Goal: Check status: Check status

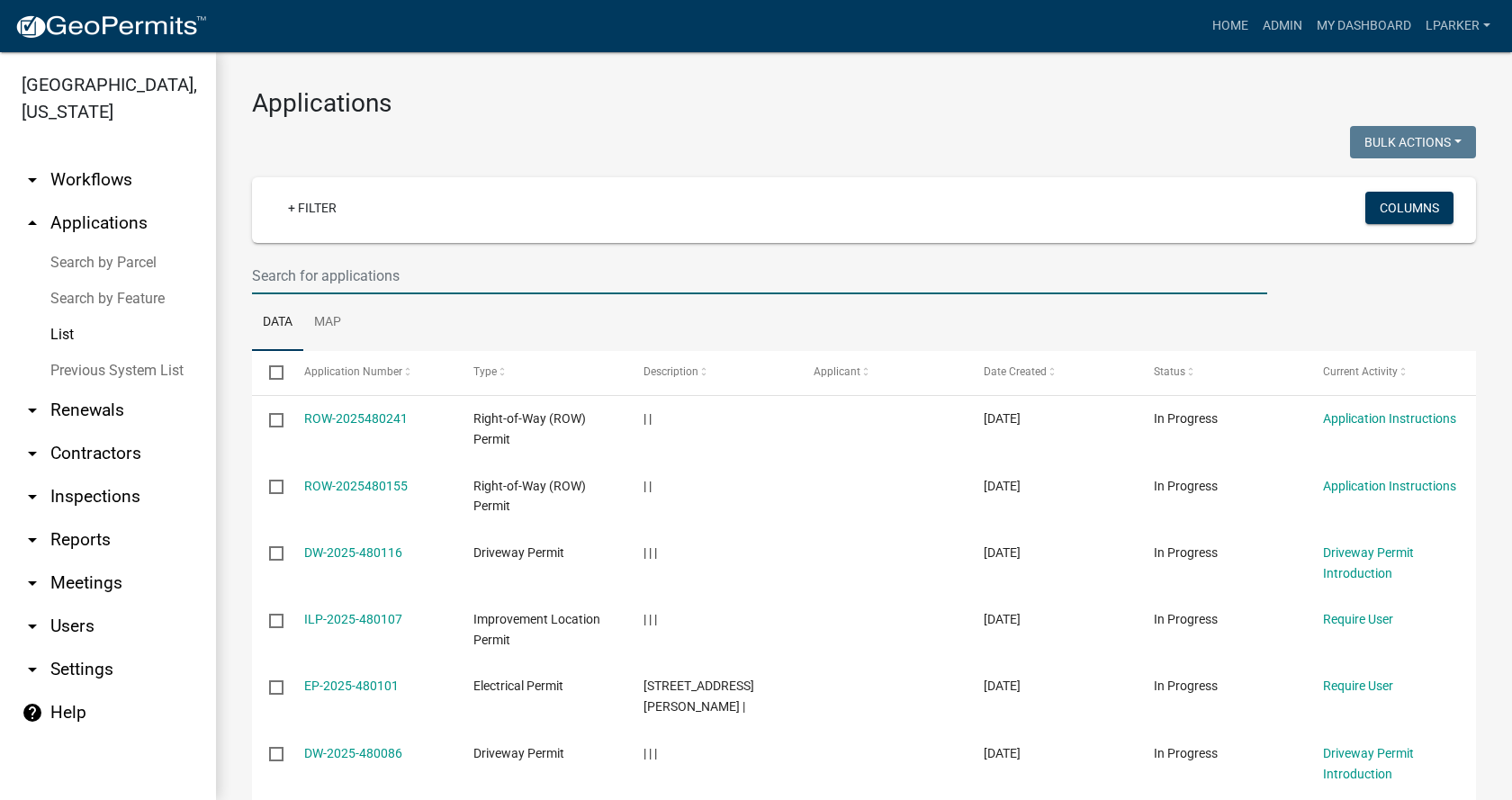
click at [308, 278] on input "text" at bounding box center [759, 276] width 1015 height 37
click at [271, 274] on input "text" at bounding box center [759, 276] width 1015 height 37
type input "38546"
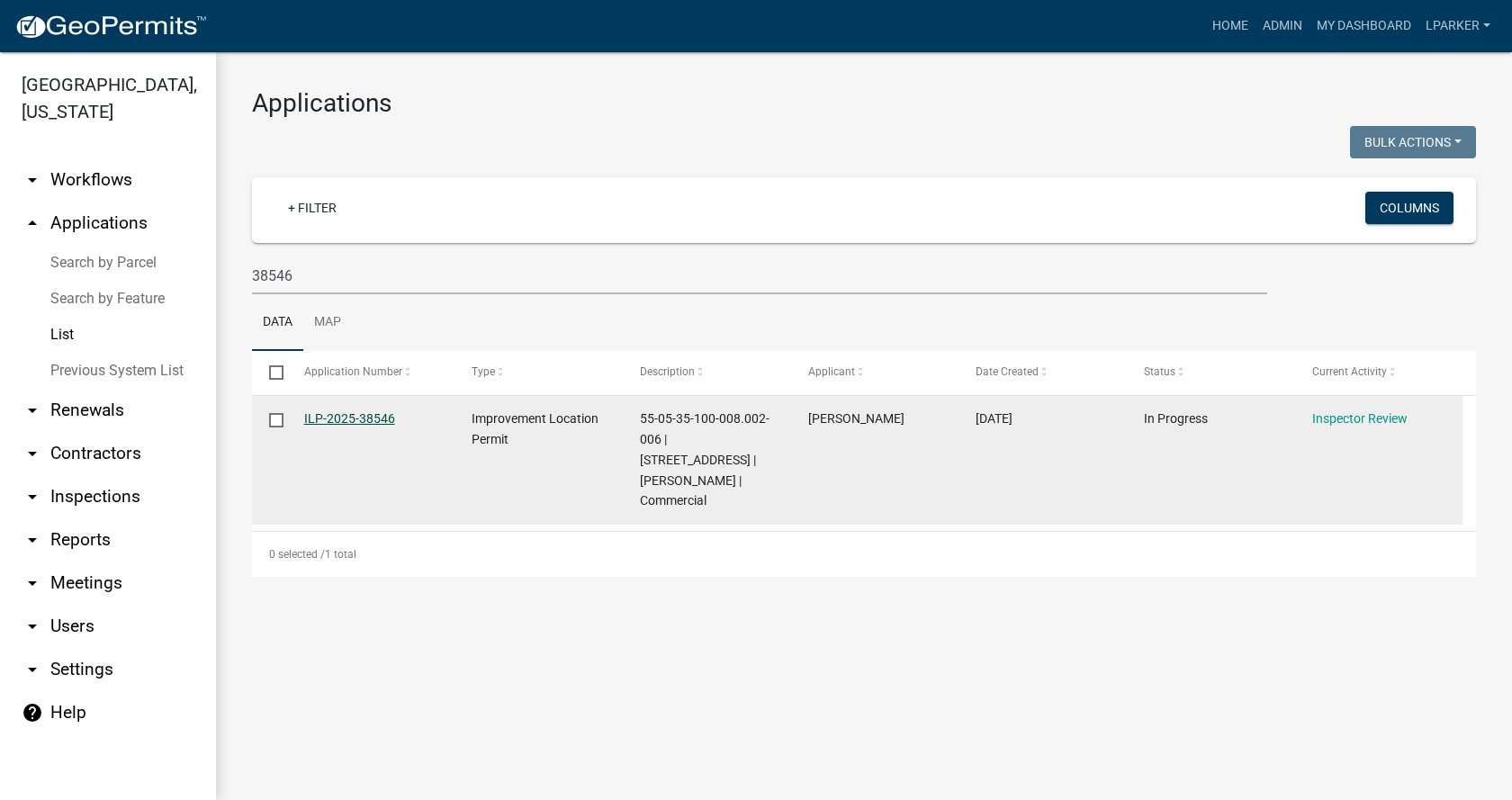
click at [335, 414] on link "ILP-2025-38546" at bounding box center [349, 418] width 90 height 15
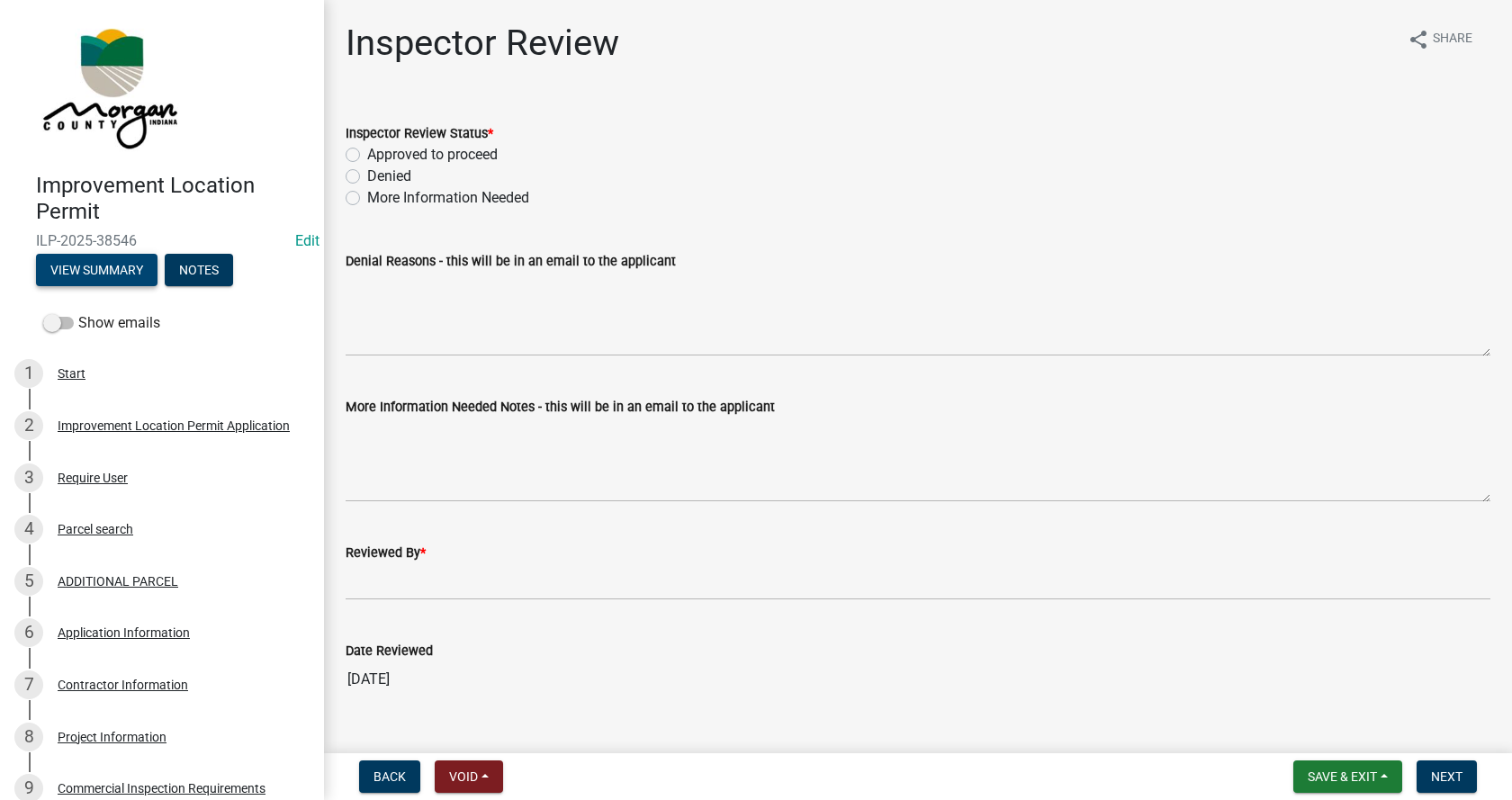
click at [115, 269] on button "View Summary" at bounding box center [96, 269] width 122 height 32
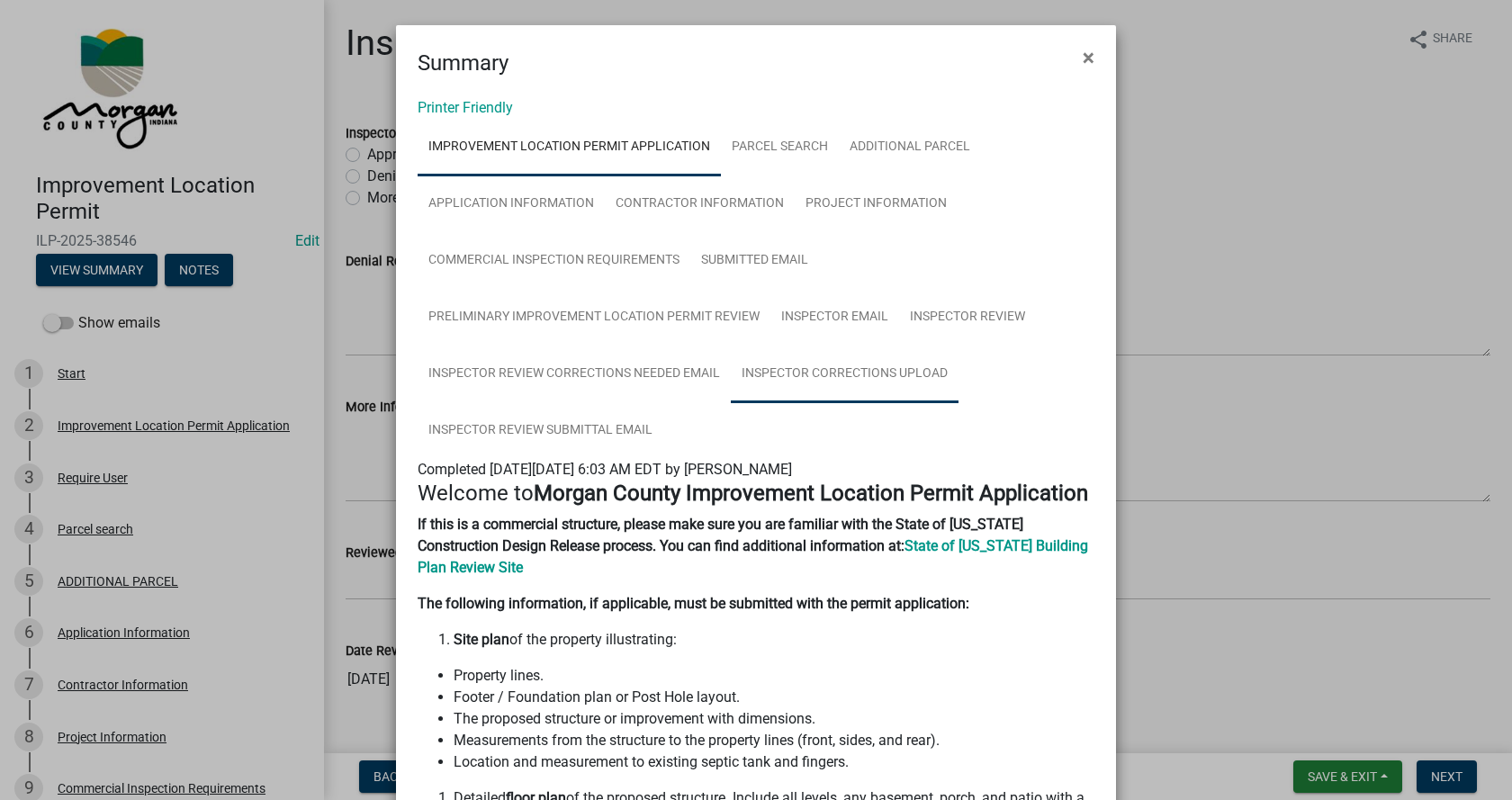
click at [862, 366] on link "Inspector Corrections Upload" at bounding box center [844, 373] width 228 height 57
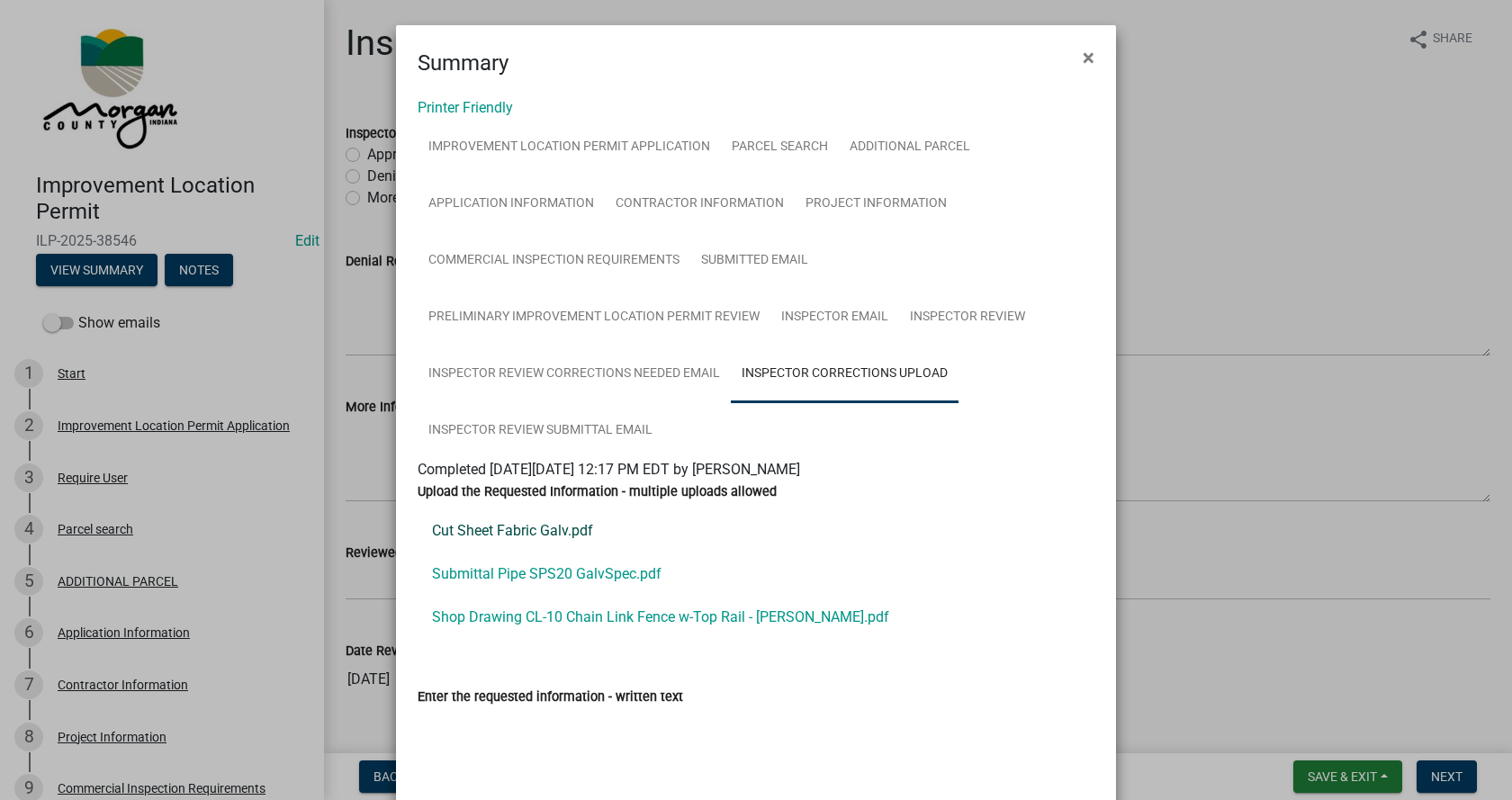
click at [460, 526] on link "Cut Sheet Fabric Galv.pdf" at bounding box center [756, 531] width 677 height 43
click at [496, 571] on link "Submittal Pipe SPS20 GalvSpec.pdf" at bounding box center [756, 574] width 677 height 43
click at [481, 612] on link "Shop Drawing CL-10 Chain Link Fence w-Top Rail - [PERSON_NAME].pdf" at bounding box center [756, 617] width 677 height 43
click at [495, 528] on link "Cut Sheet Fabric Galv.pdf" at bounding box center [756, 531] width 677 height 43
click at [1082, 54] on span "×" at bounding box center [1088, 57] width 12 height 25
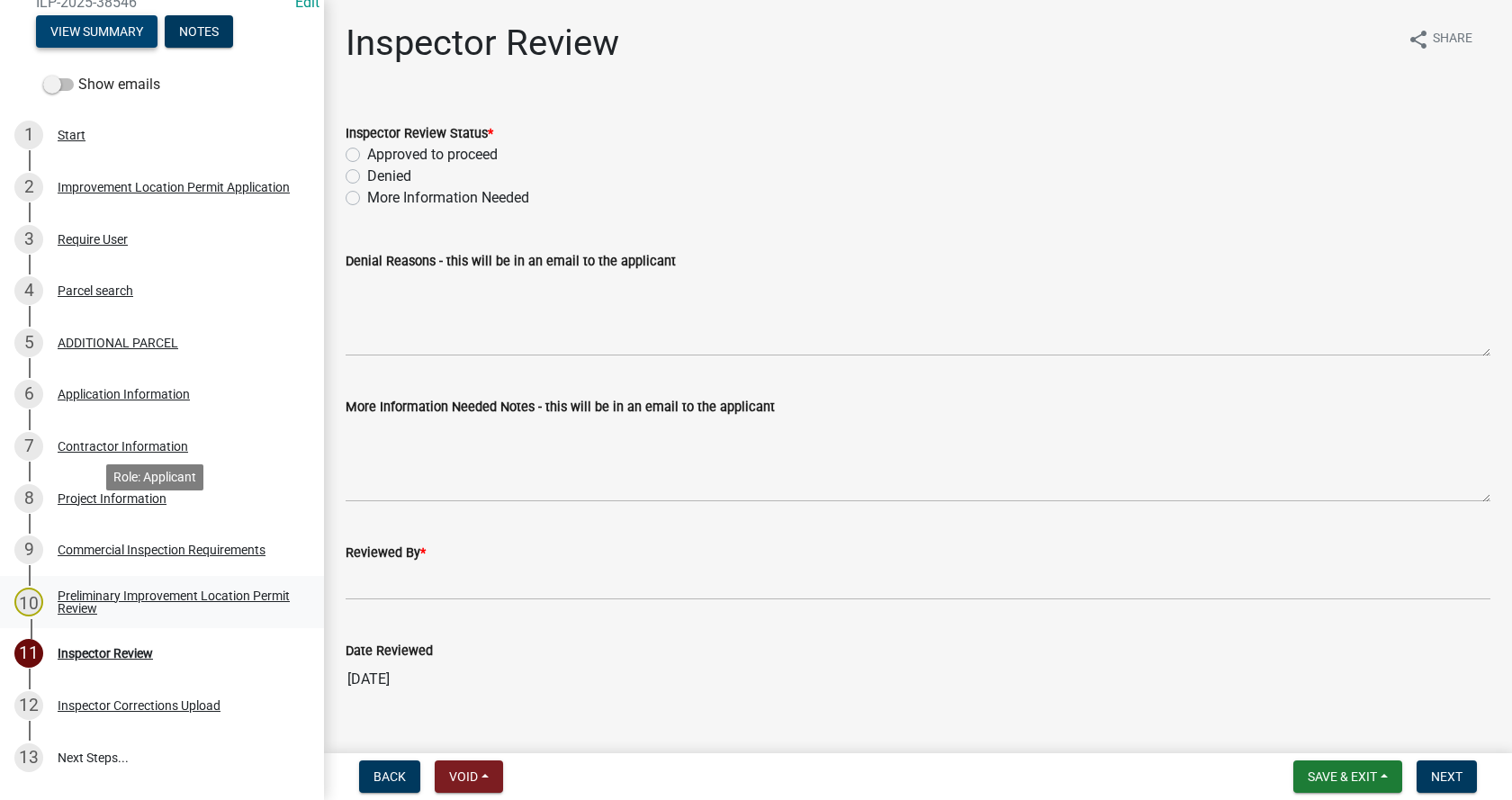
scroll to position [270, 0]
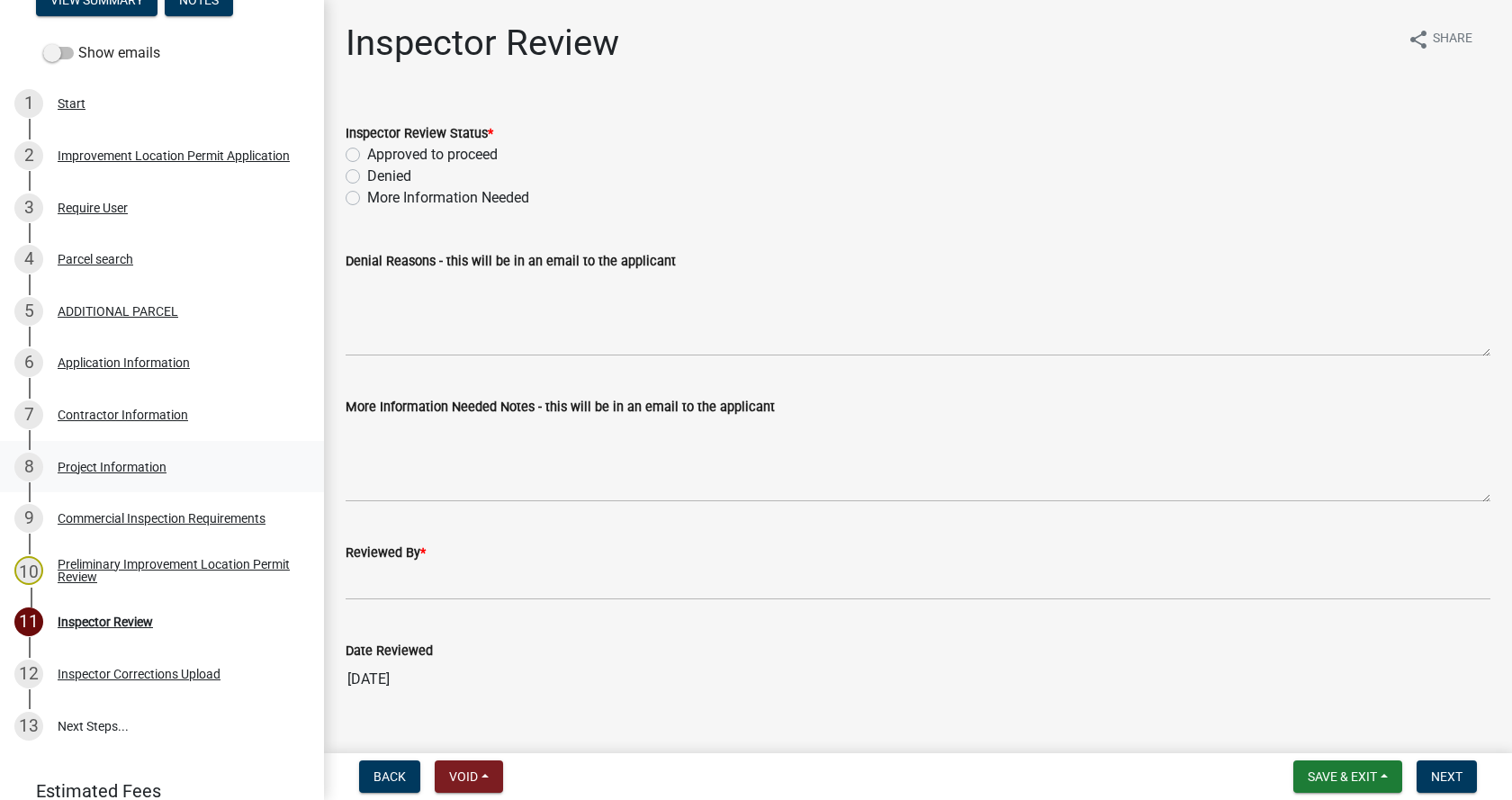
click at [77, 465] on div "Project Information" at bounding box center [112, 467] width 109 height 13
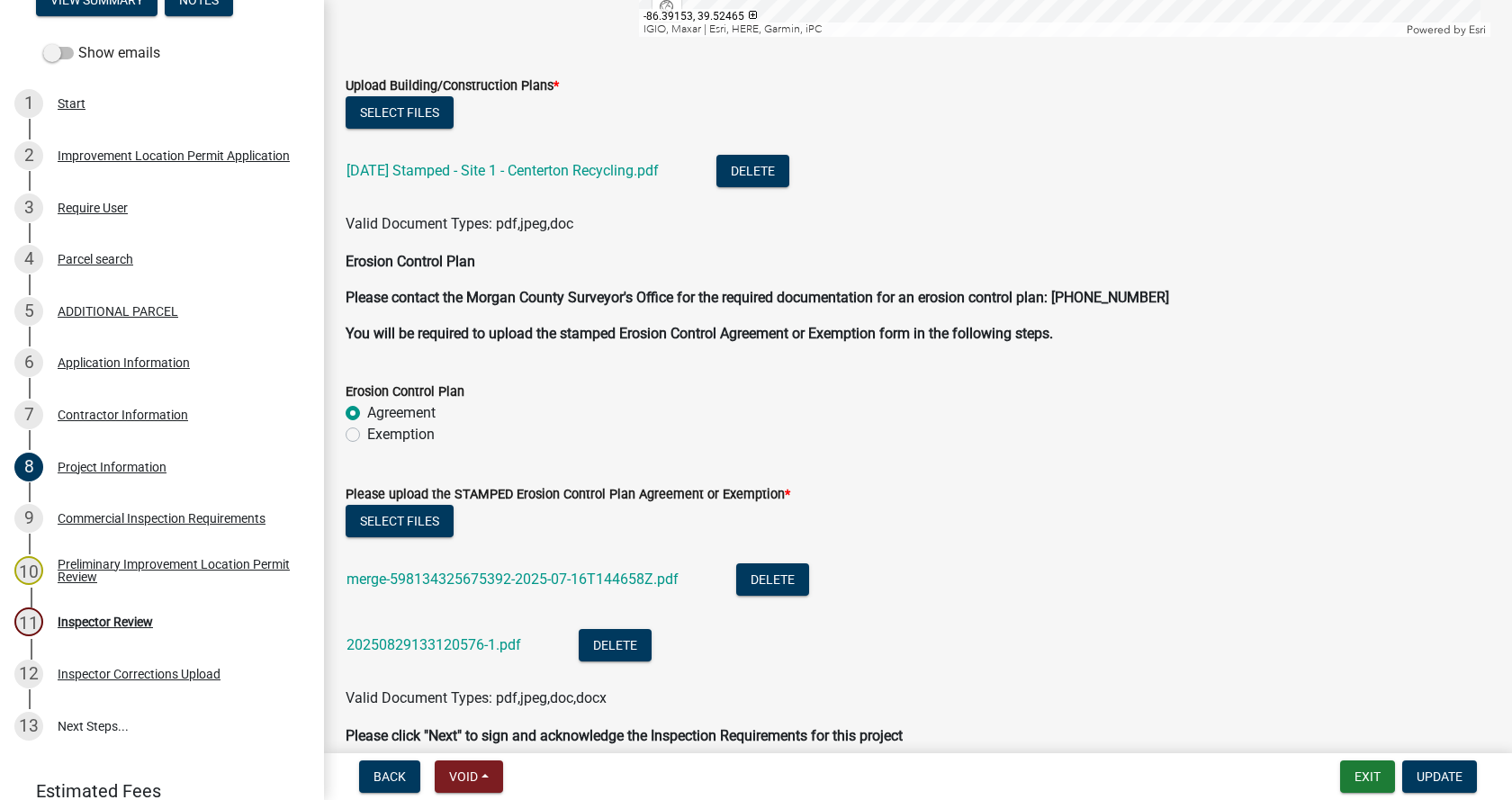
scroll to position [4767, 0]
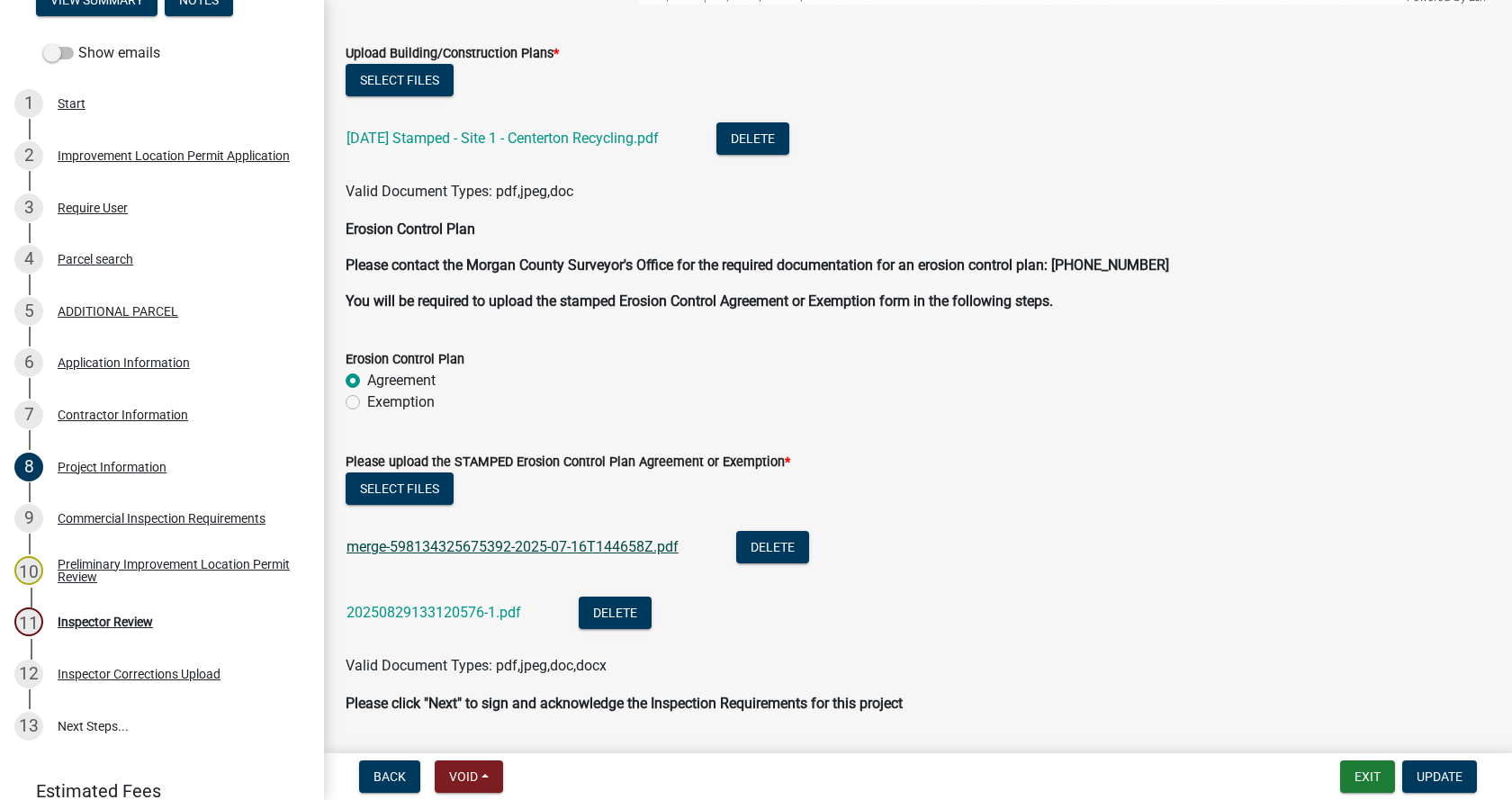
click at [470, 547] on link "merge-598134325675392-2025-07-16T144658Z.pdf" at bounding box center [511, 546] width 332 height 17
click at [430, 608] on link "20250829133120576-1.pdf" at bounding box center [434, 612] width 175 height 17
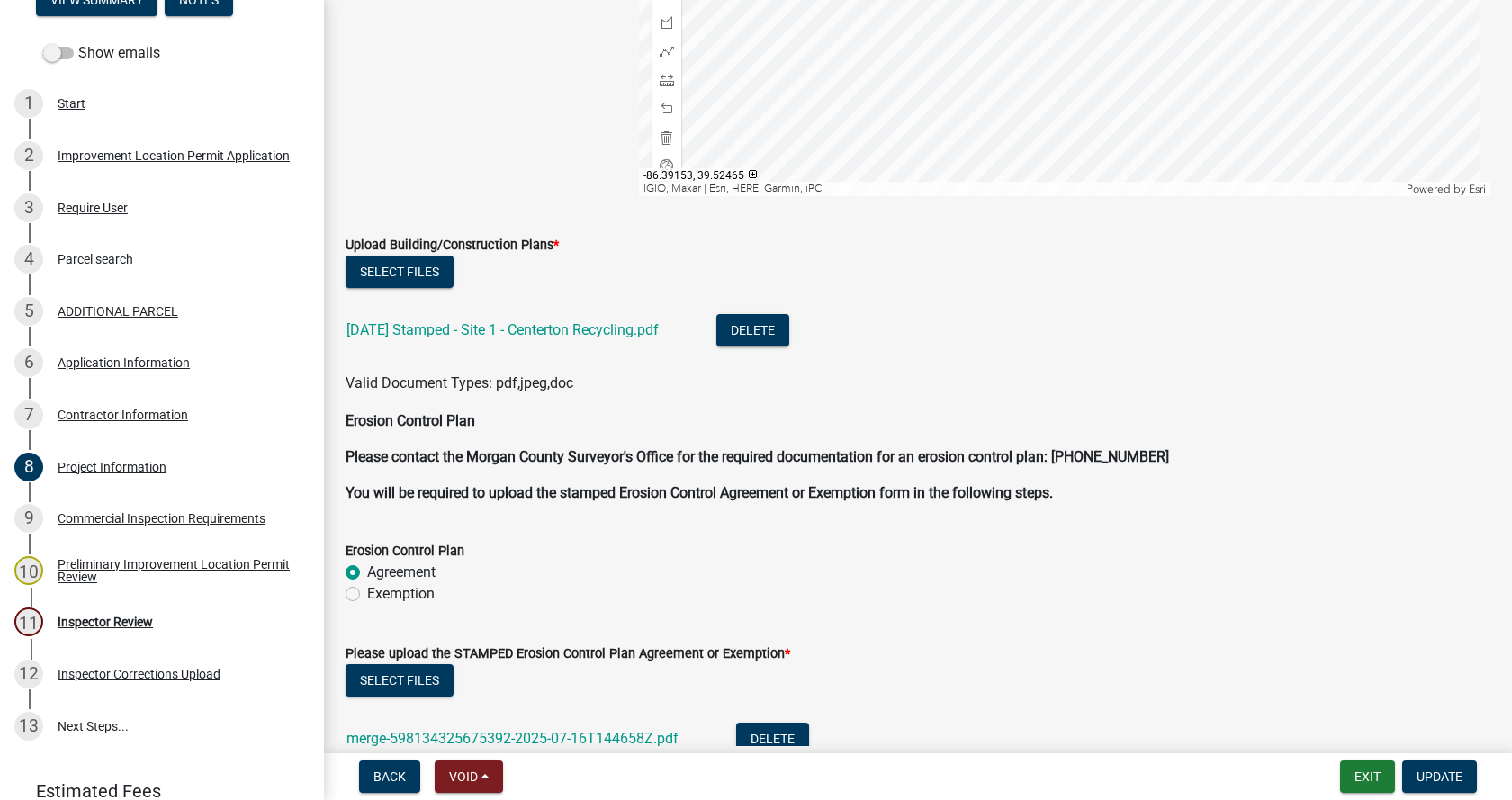
scroll to position [4498, 0]
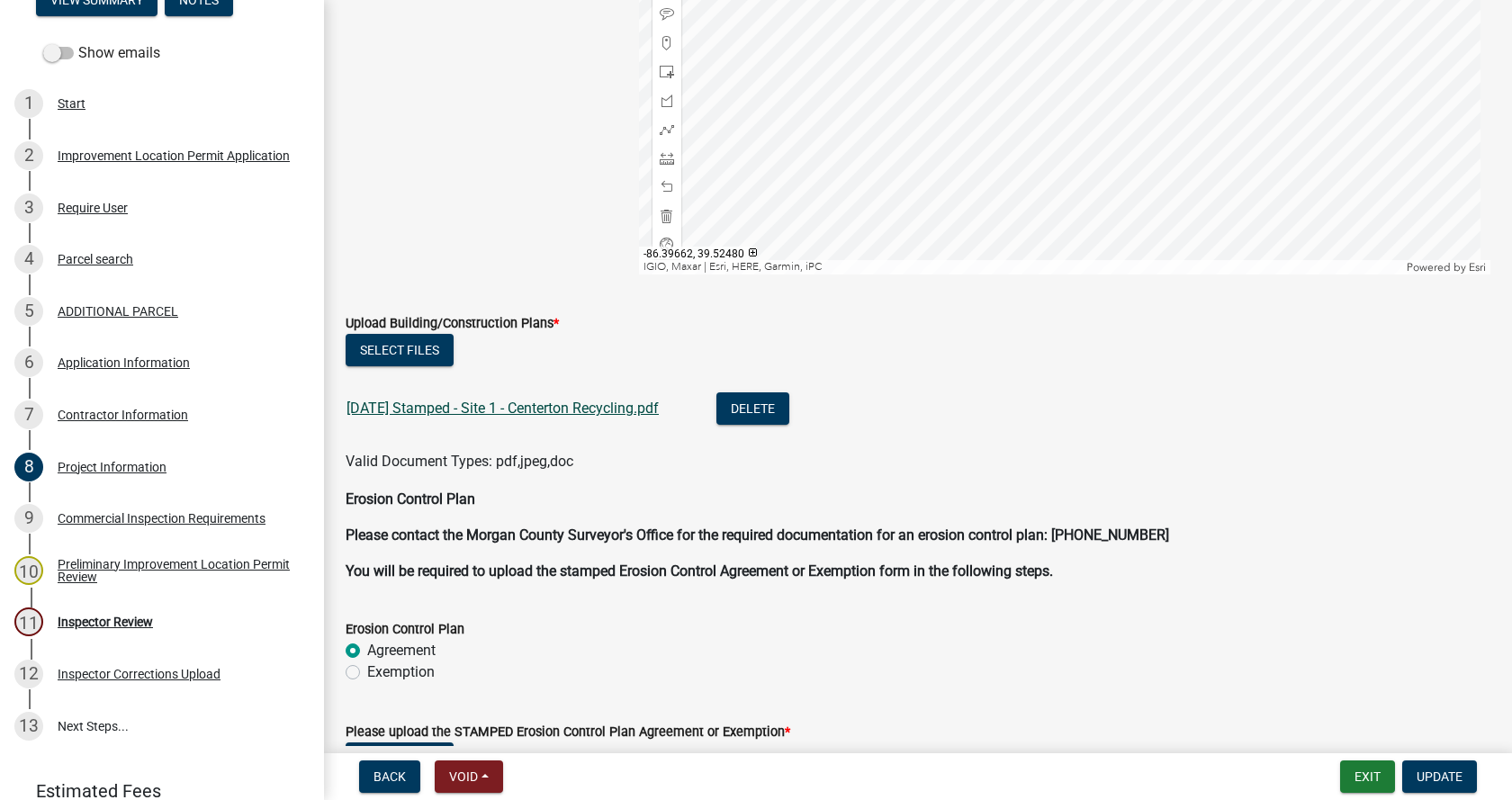
click at [430, 407] on link "[DATE] Stamped - Site 1 - Centerton Recycling.pdf" at bounding box center [502, 408] width 312 height 17
